Goal: Transaction & Acquisition: Purchase product/service

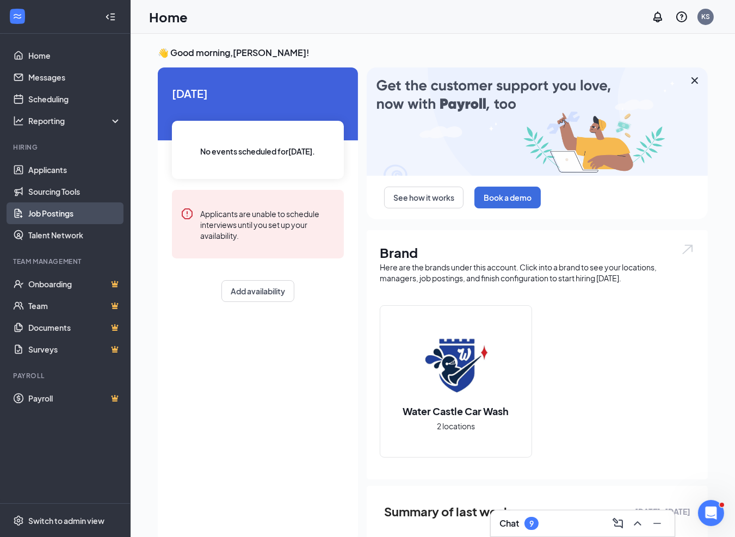
click at [46, 211] on link "Job Postings" at bounding box center [74, 213] width 93 height 22
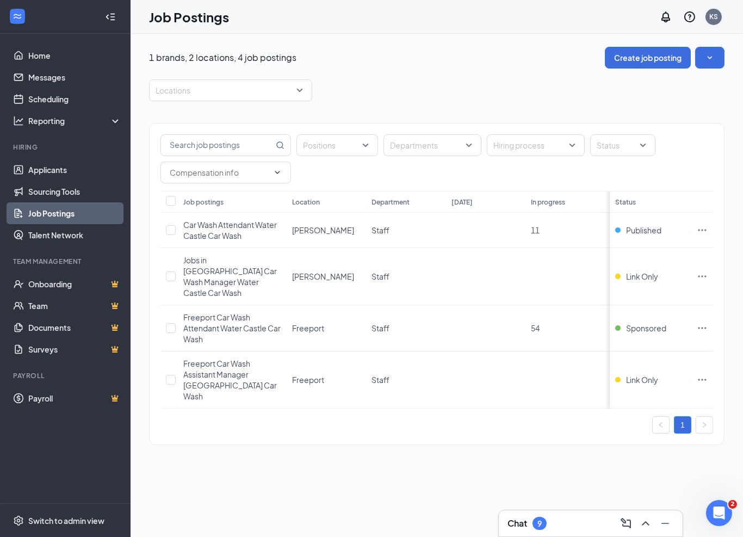
click at [717, 20] on div "KS" at bounding box center [714, 16] width 9 height 9
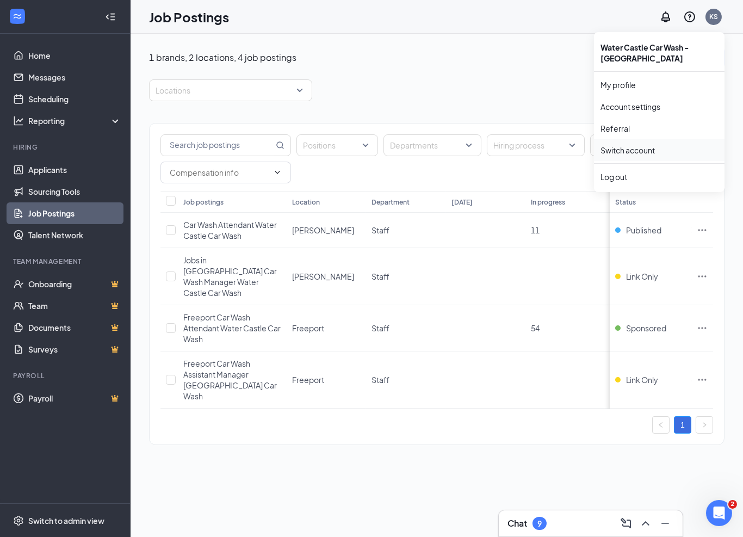
click at [620, 150] on link "Switch account" at bounding box center [628, 150] width 54 height 10
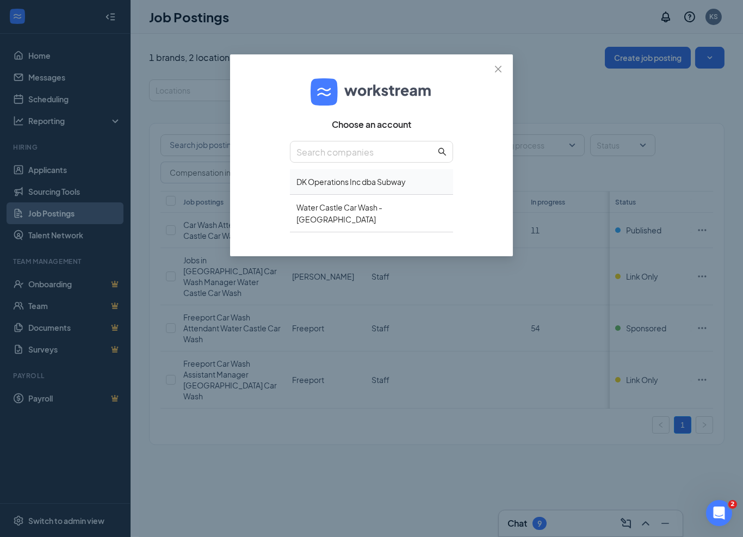
click at [343, 183] on div "DK Operations Inc dba Subway" at bounding box center [371, 182] width 163 height 26
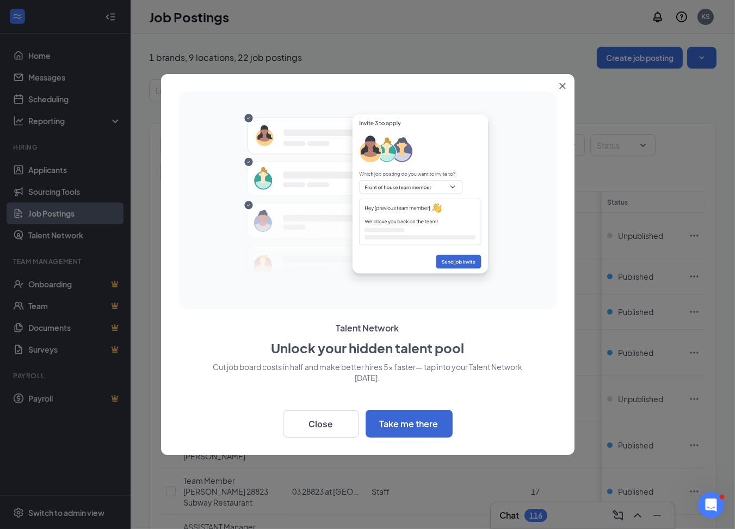
click at [560, 86] on icon "Close" at bounding box center [563, 86] width 7 height 7
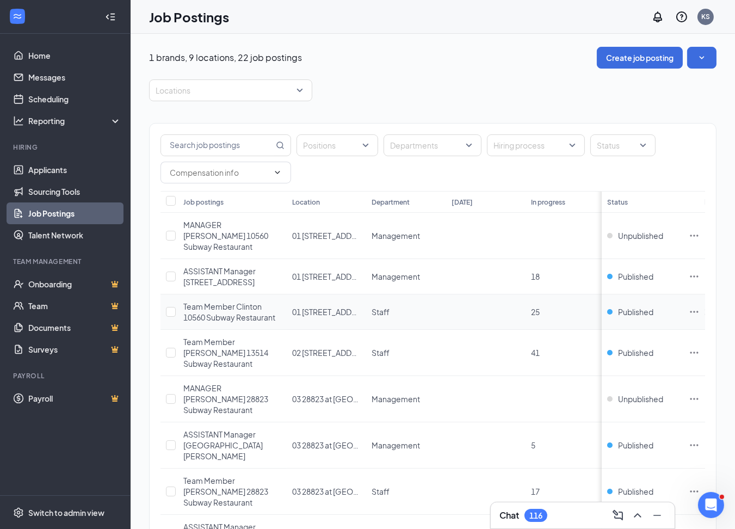
click at [700, 306] on icon "Ellipses" at bounding box center [694, 311] width 11 height 11
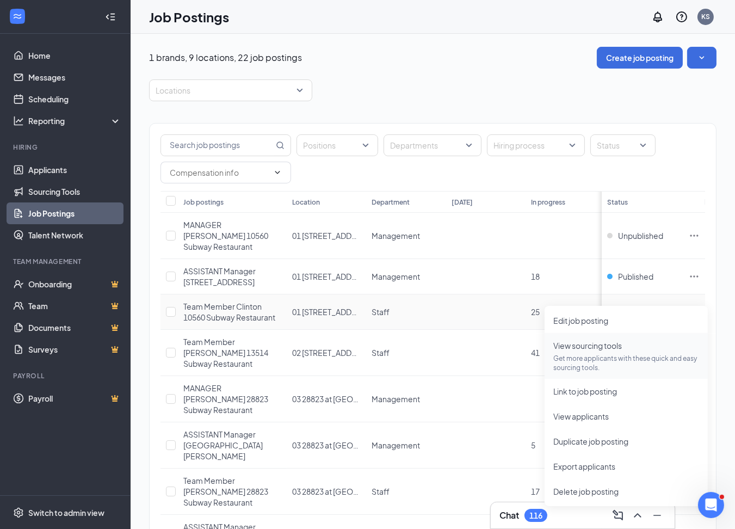
click at [614, 343] on span "View sourcing tools" at bounding box center [588, 346] width 69 height 10
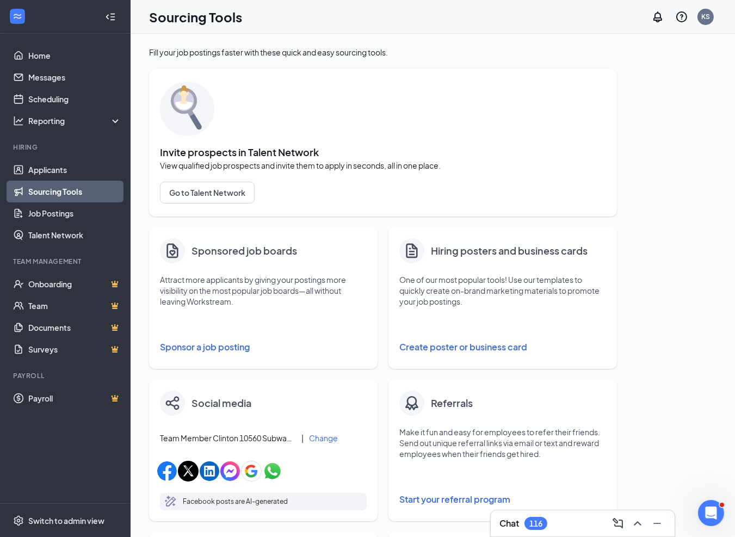
click at [227, 345] on button "Sponsor a job posting" at bounding box center [263, 347] width 207 height 22
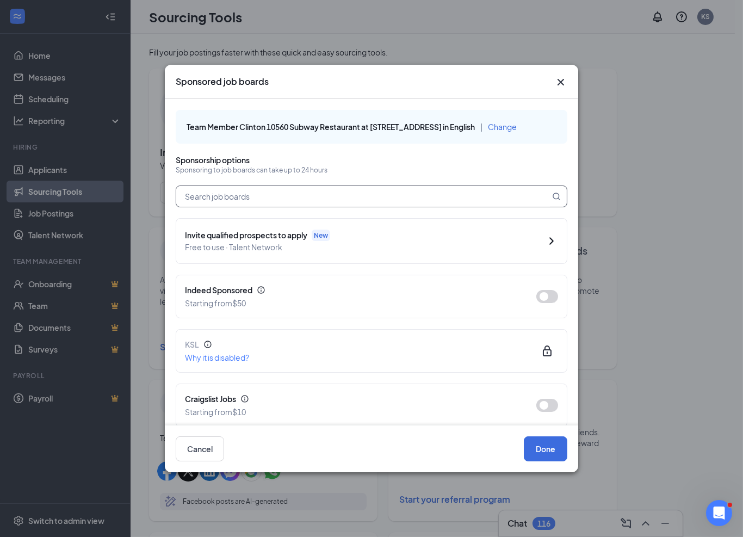
click at [293, 192] on input "text" at bounding box center [363, 196] width 374 height 21
click at [545, 293] on button "button" at bounding box center [548, 296] width 22 height 13
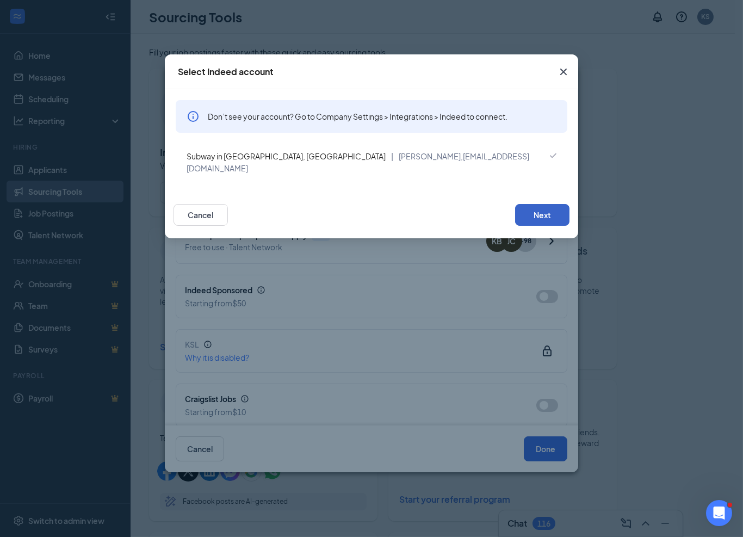
click at [533, 204] on button "Next" at bounding box center [542, 215] width 54 height 22
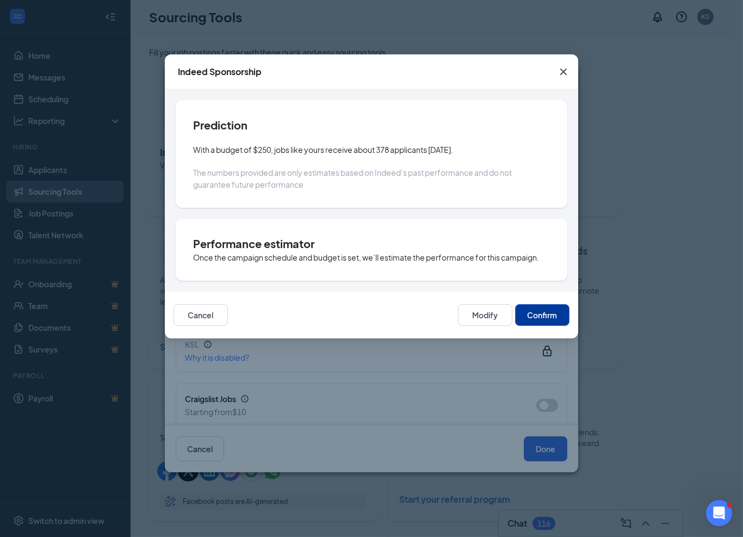
click at [530, 323] on button "Confirm" at bounding box center [542, 315] width 54 height 22
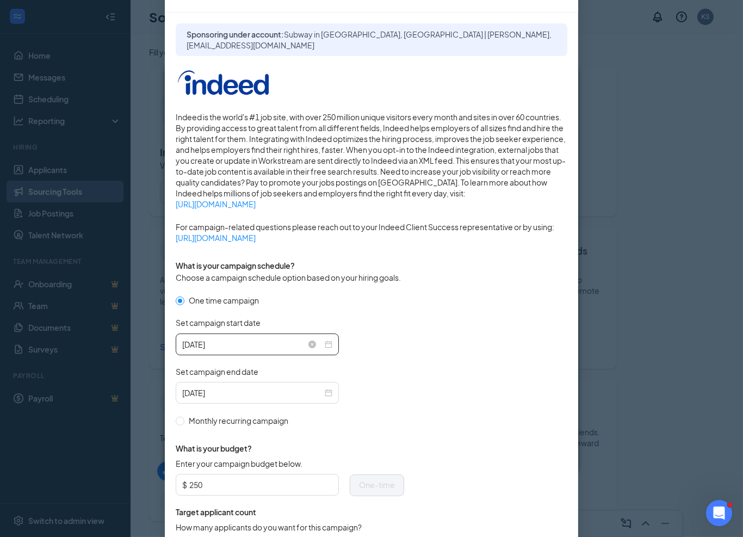
scroll to position [222, 0]
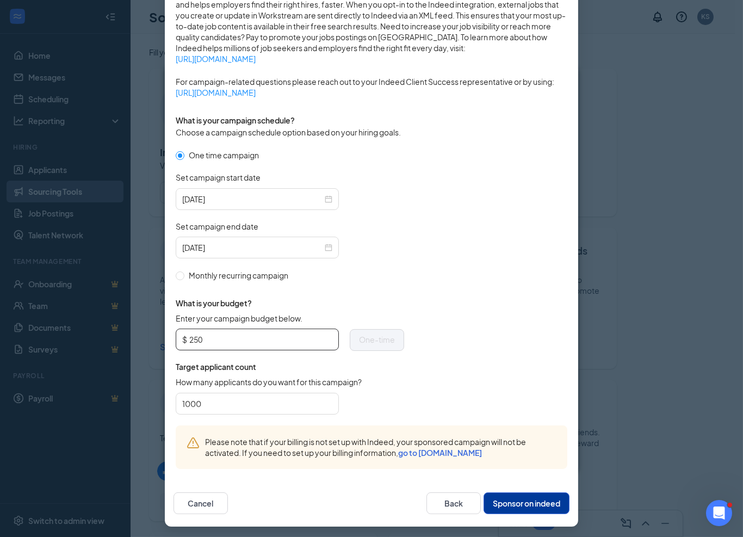
drag, startPoint x: 200, startPoint y: 339, endPoint x: 186, endPoint y: 337, distance: 14.2
click at [189, 337] on input "250" at bounding box center [260, 339] width 143 height 16
type input "100"
click at [428, 389] on form "One time campaign Set campaign start date [DATE] Set campaign end date [DATE] M…" at bounding box center [372, 287] width 392 height 276
click at [506, 503] on button "Sponsor on indeed" at bounding box center [527, 504] width 86 height 22
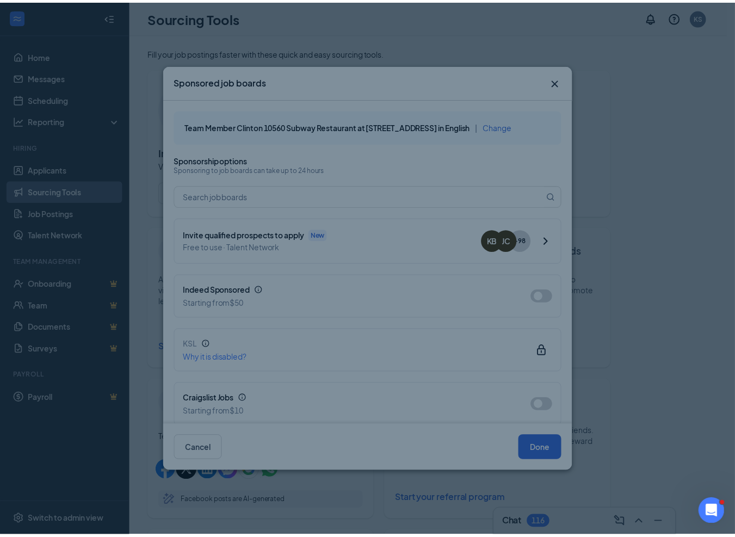
scroll to position [168, 0]
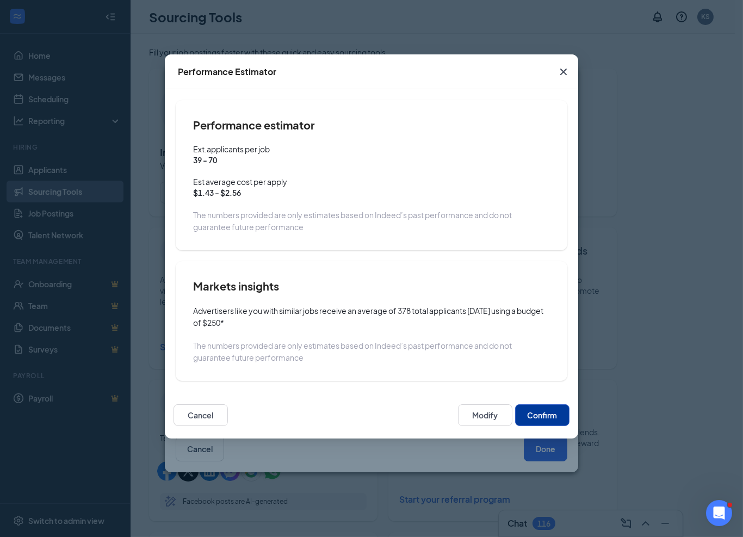
click at [549, 418] on button "Confirm" at bounding box center [542, 415] width 54 height 22
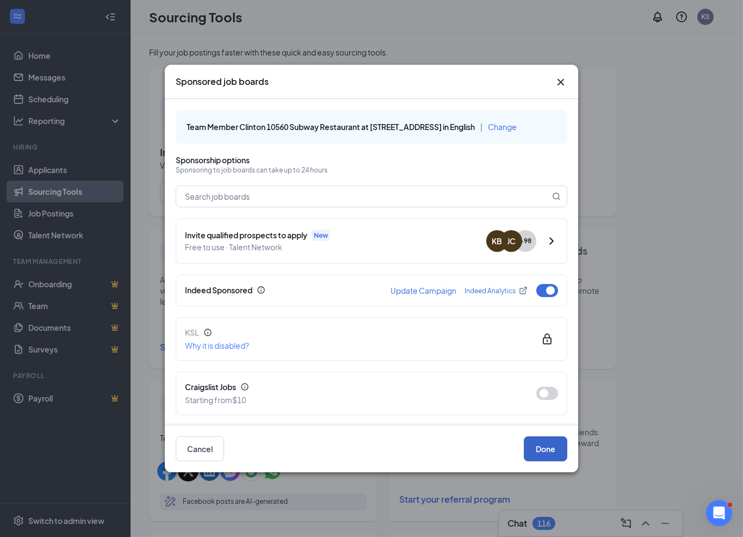
click at [543, 447] on button "Done" at bounding box center [546, 449] width 44 height 25
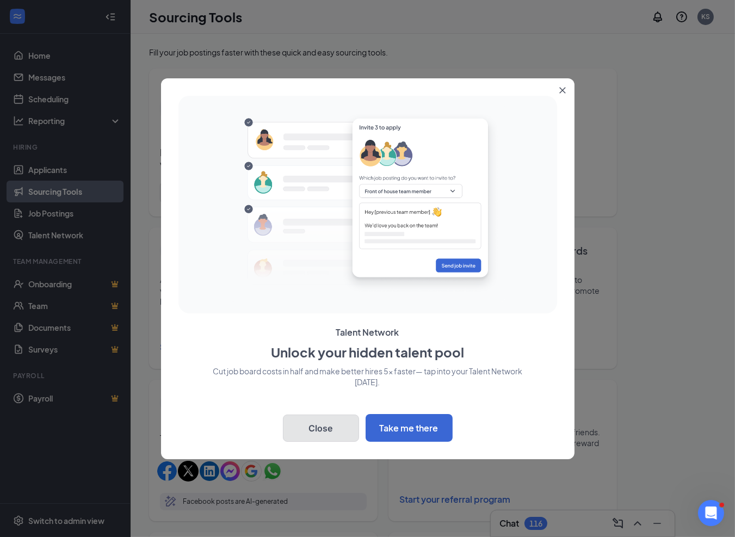
click at [321, 432] on button "Close" at bounding box center [321, 428] width 76 height 27
